Goal: Task Accomplishment & Management: Manage account settings

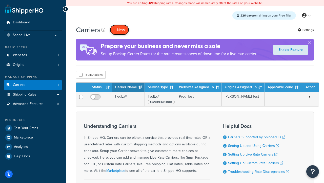
click at [120, 30] on button "+ New" at bounding box center [119, 30] width 19 height 10
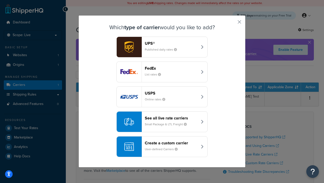
click at [171, 68] on header "FedEx" at bounding box center [171, 68] width 53 height 5
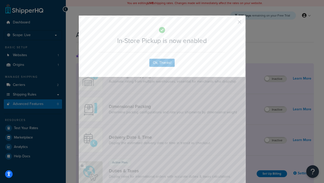
scroll to position [164, 0]
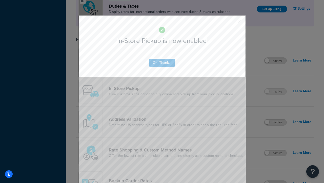
click at [232, 24] on button "button" at bounding box center [232, 23] width 1 height 1
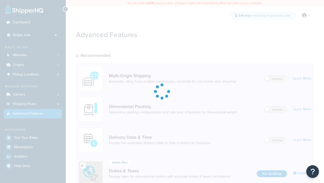
scroll to position [76, 0]
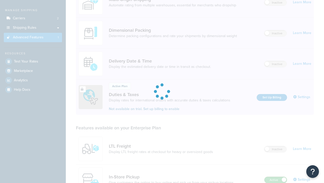
click at [276, 176] on label "Active" at bounding box center [276, 179] width 22 height 6
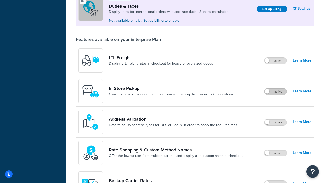
scroll to position [155, 0]
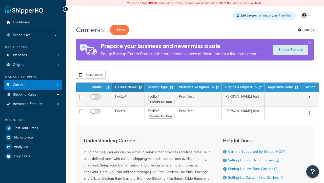
click at [81, 75] on input "checkbox" at bounding box center [81, 75] width 4 height 4
checkbox input "true"
click at [0, 0] on button "Delete" at bounding box center [0, 0] width 0 height 0
